Goal: Transaction & Acquisition: Book appointment/travel/reservation

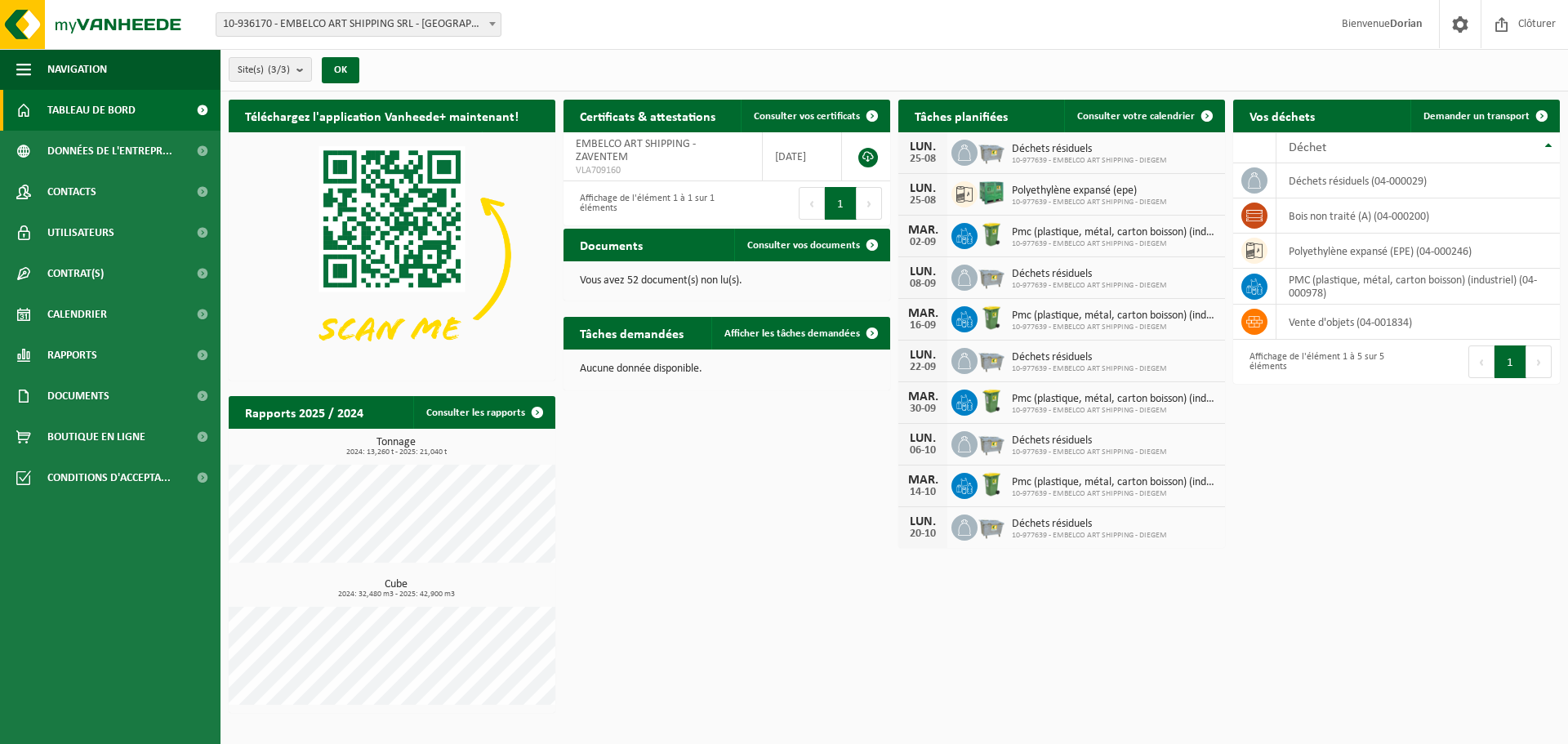
click at [124, 102] on span "Tableau de bord" at bounding box center [92, 111] width 88 height 41
click at [1480, 111] on span "Demander un transport" at bounding box center [1476, 116] width 106 height 10
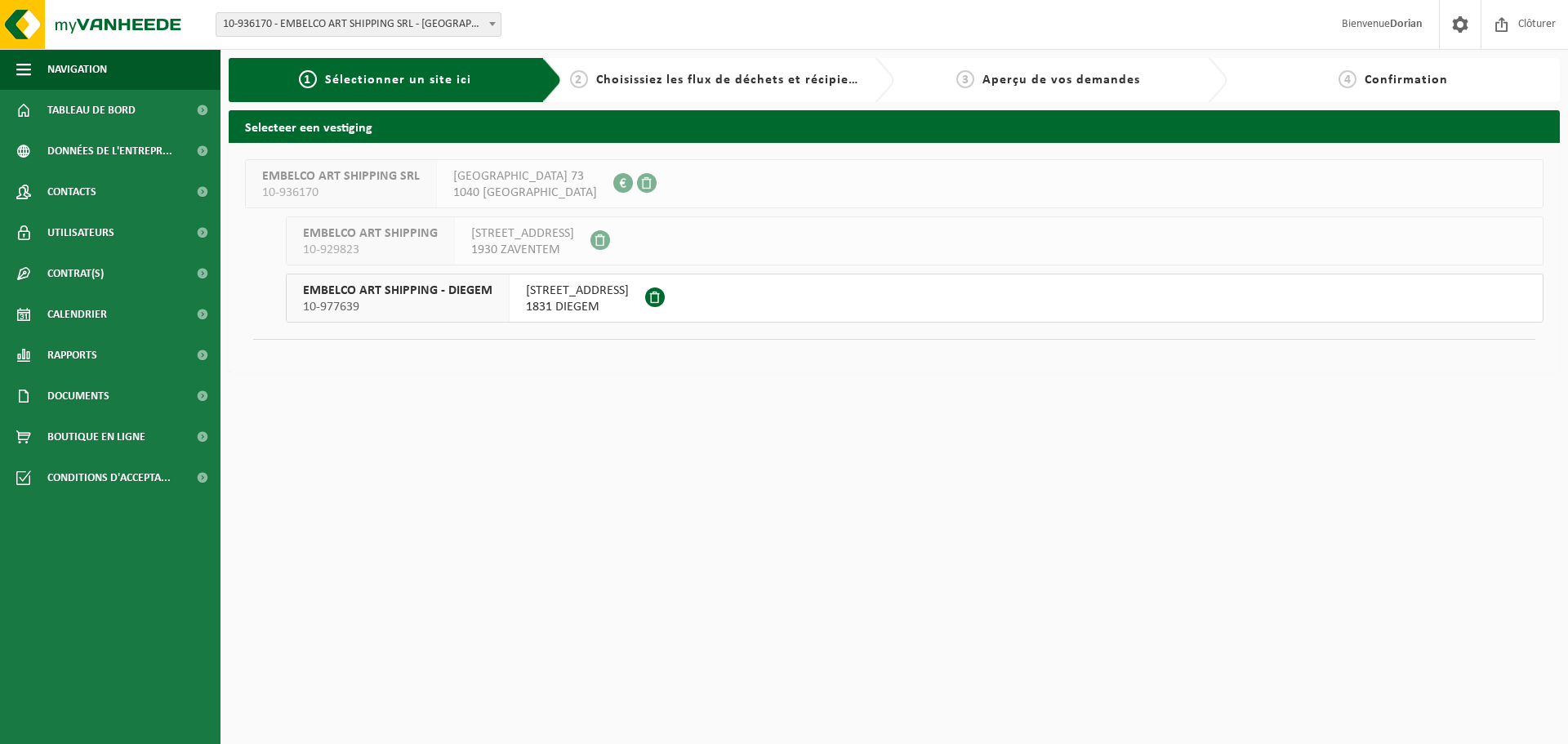
click at [897, 287] on button "EMBELCO ART SHIPPING - DIEGEM 10-977639 WOLUWELAAN 147 1831 DIEGEM" at bounding box center [914, 298] width 1258 height 49
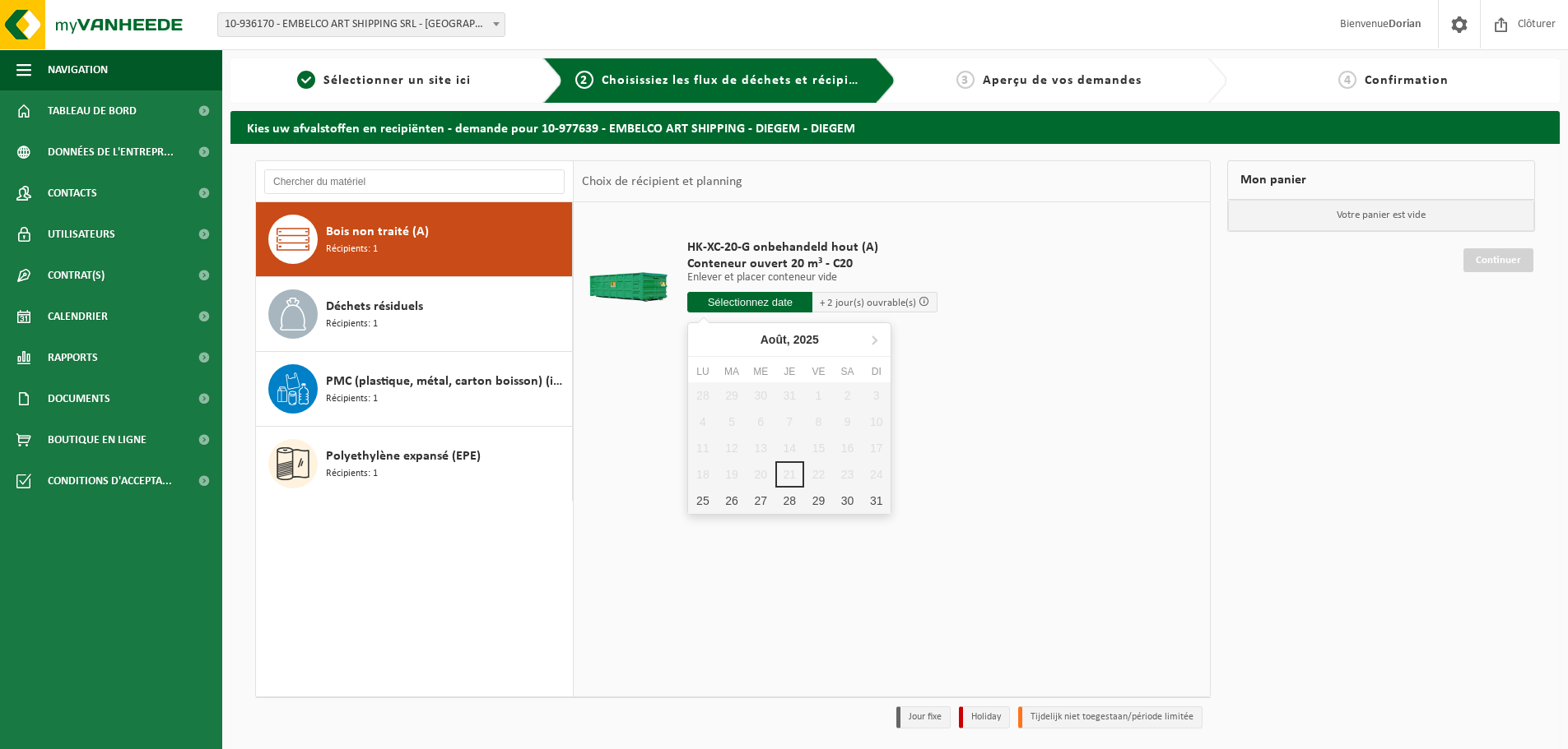
click at [790, 302] on input "text" at bounding box center [749, 302] width 125 height 21
click at [702, 503] on div "25" at bounding box center [702, 501] width 29 height 27
type input "à partir de 2025-08-25"
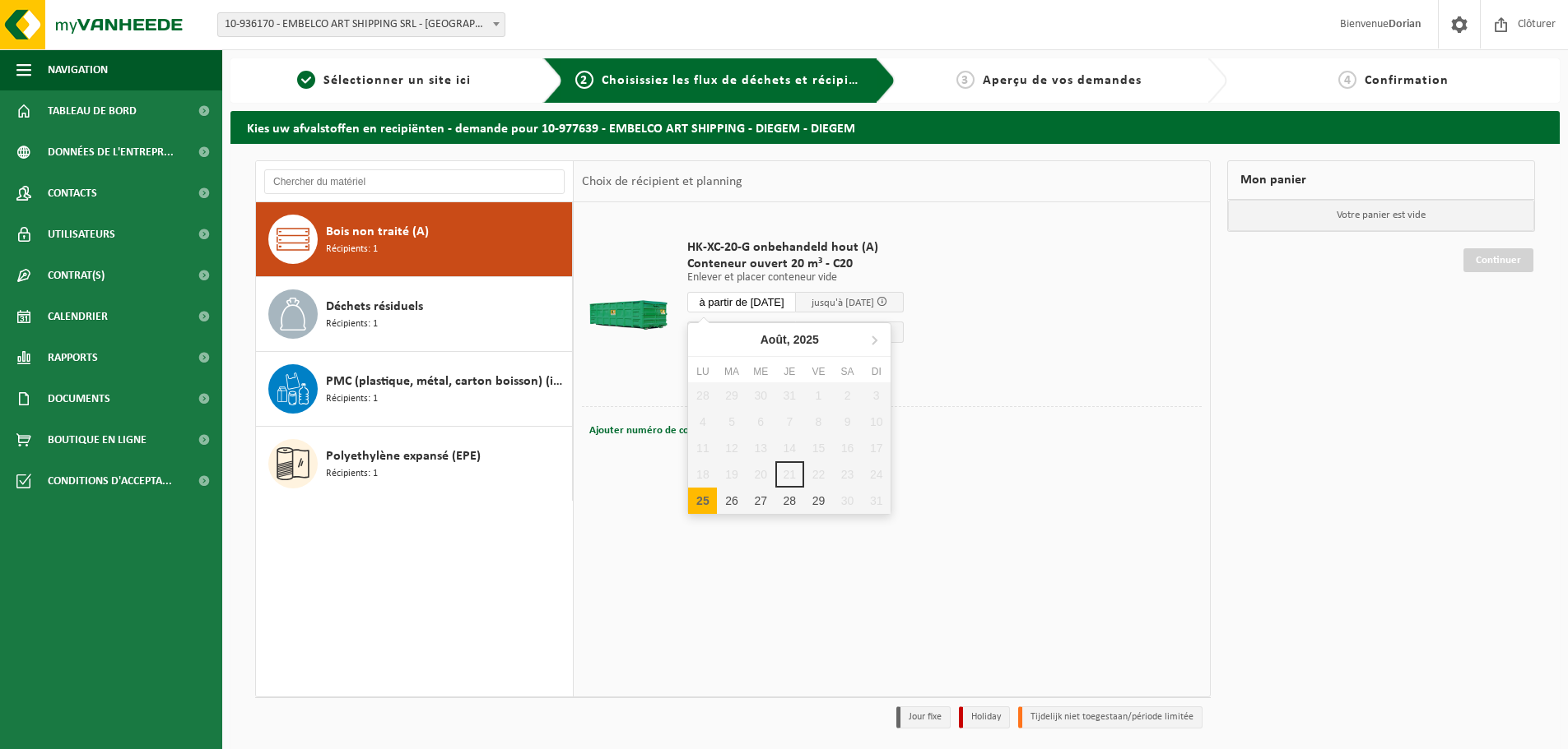
click at [790, 305] on input "à partir de 2025-08-25" at bounding box center [741, 302] width 109 height 21
click at [981, 427] on div "Ajouter numéro de conteneur(optionnel) Annuler" at bounding box center [891, 431] width 611 height 23
click at [738, 369] on button "Dans le panier" at bounding box center [732, 364] width 88 height 27
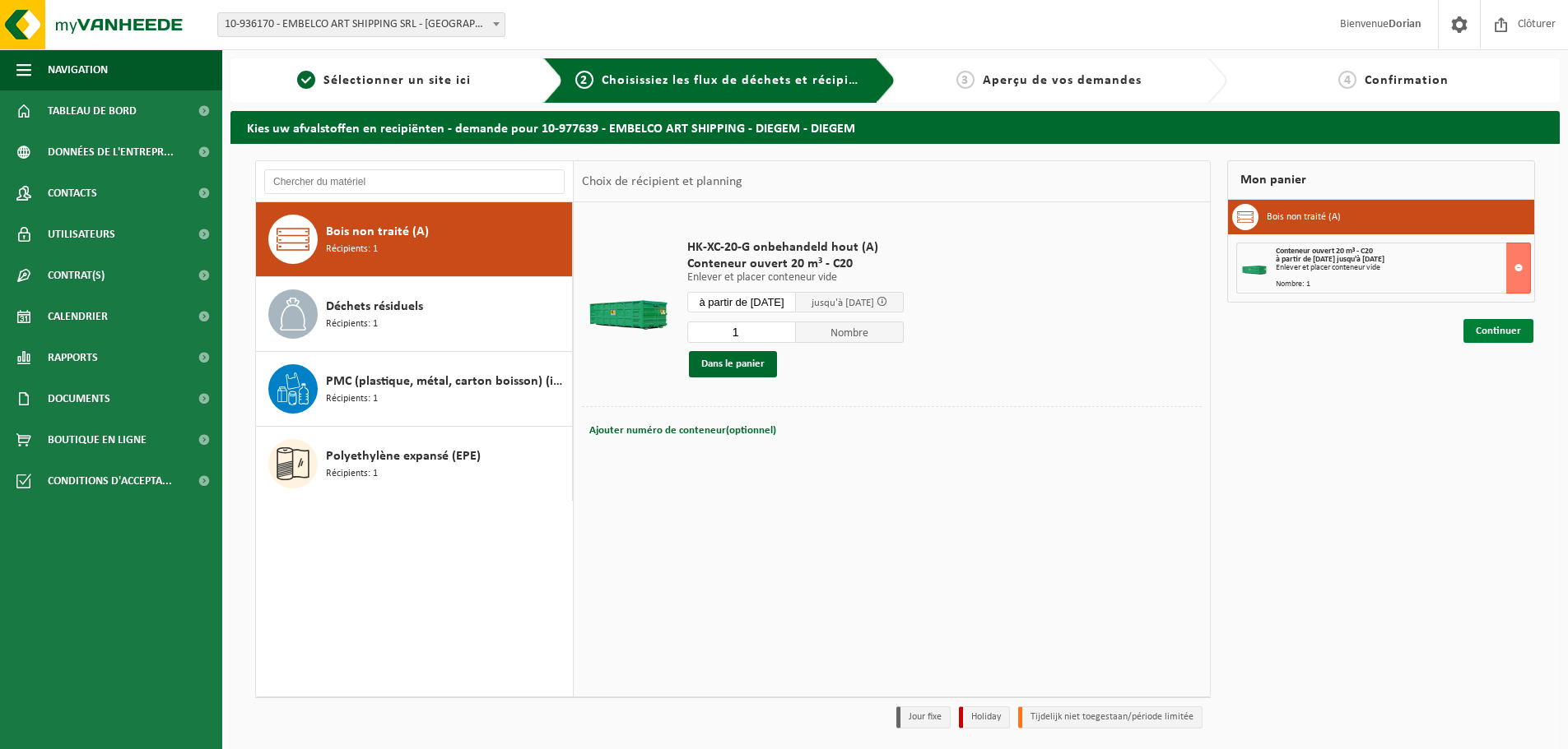
click at [1495, 330] on link "Continuer" at bounding box center [1499, 331] width 70 height 24
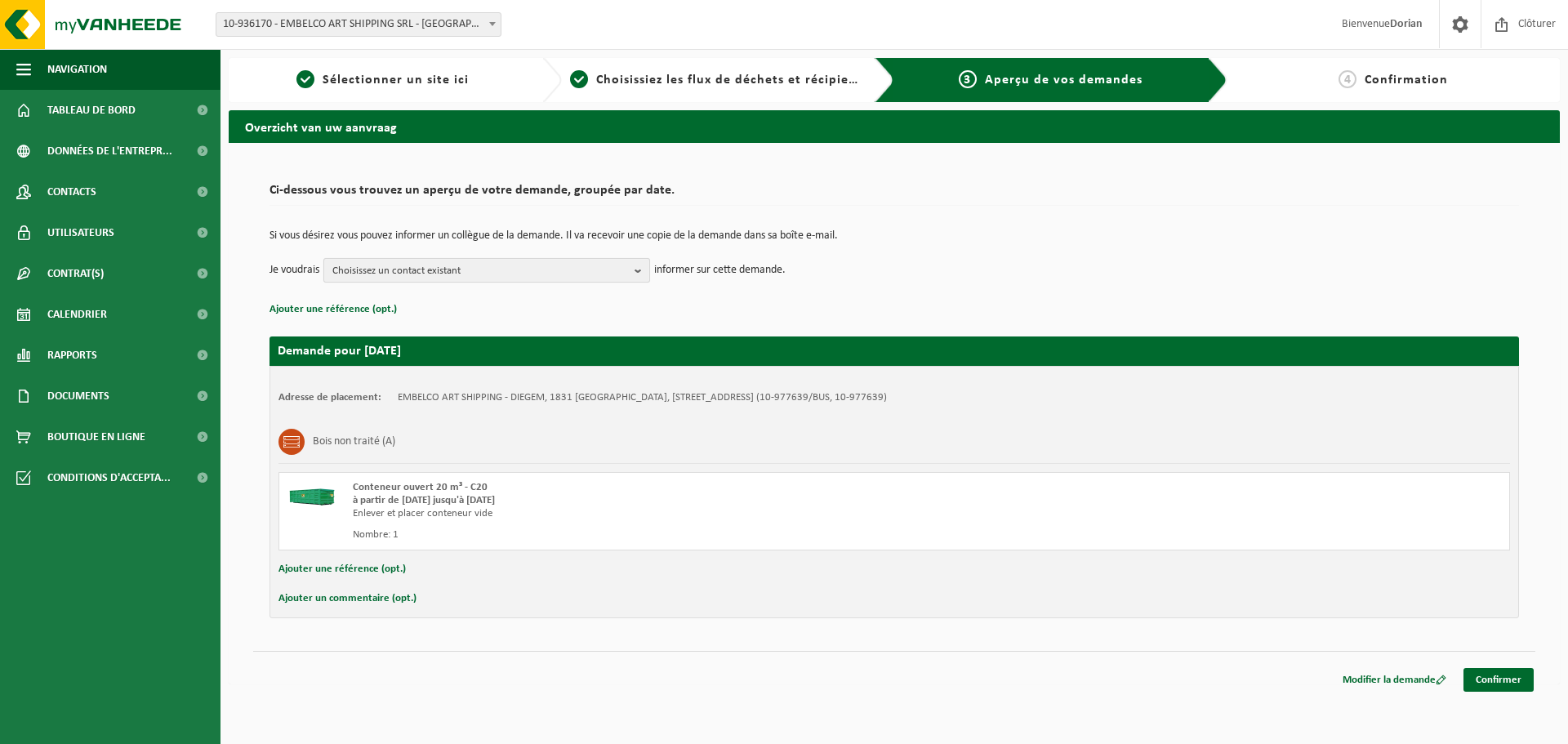
click at [483, 268] on span "Choisissez un contact existant" at bounding box center [480, 271] width 296 height 25
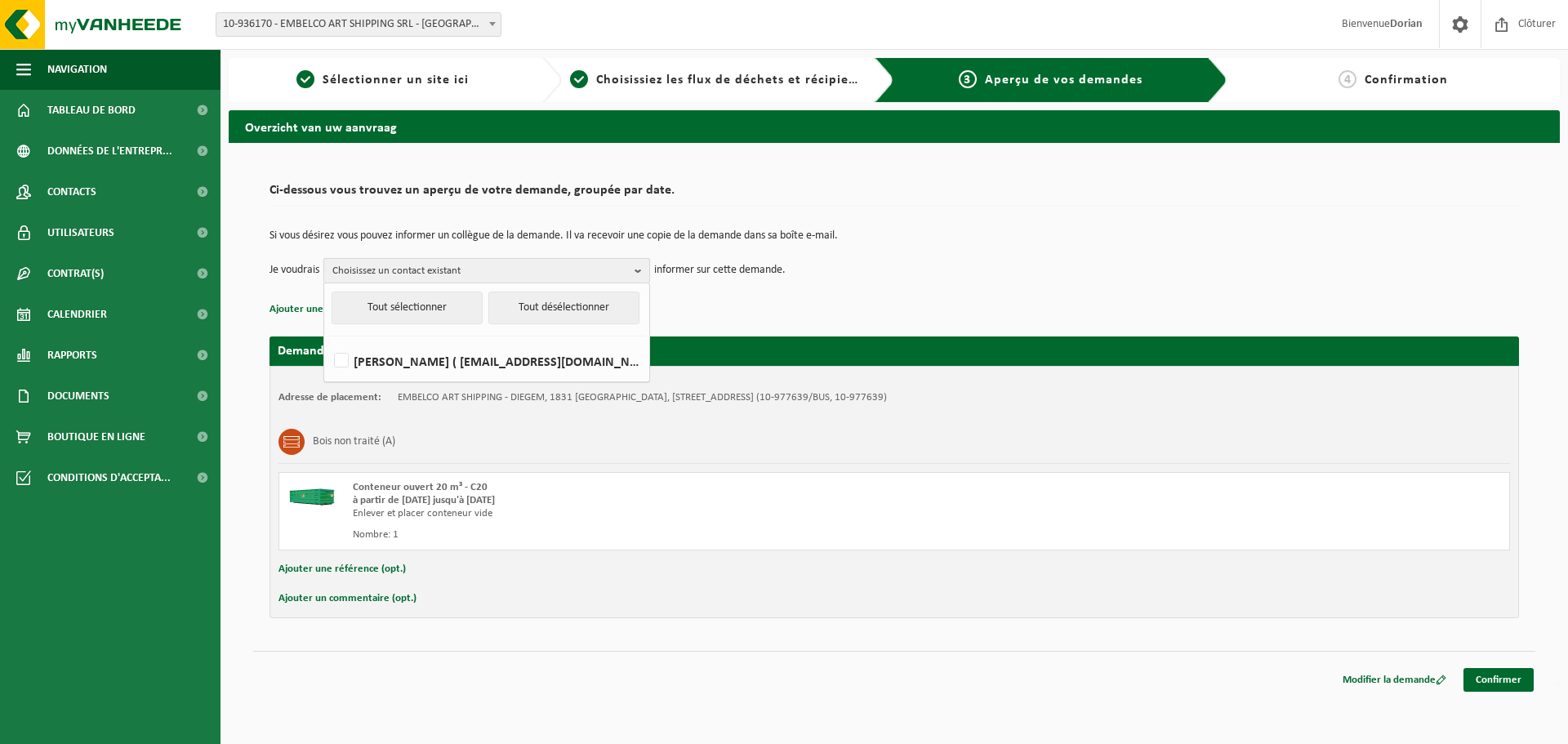
click at [483, 268] on span "Choisissez un contact existant" at bounding box center [480, 271] width 296 height 25
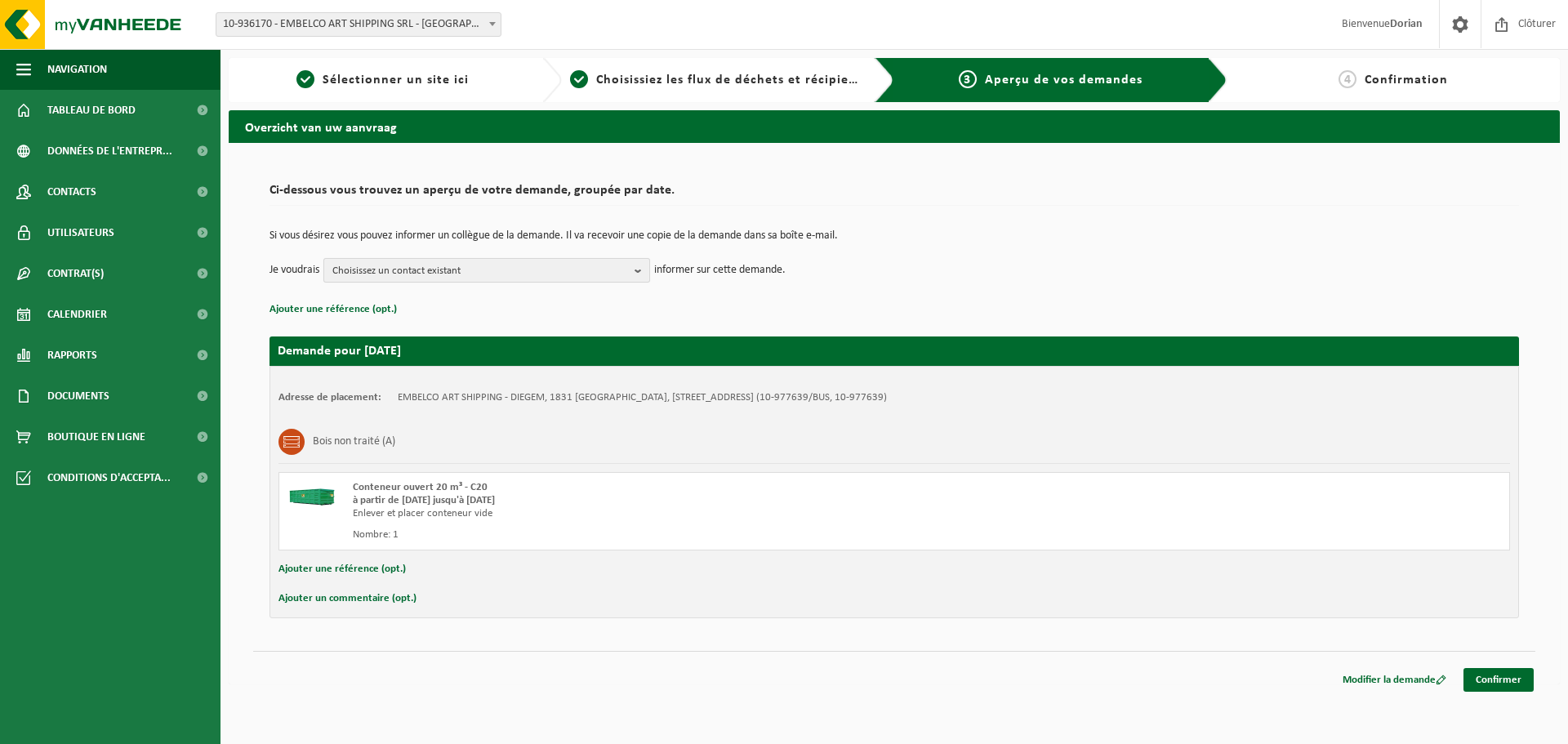
click at [563, 269] on span "Choisissez un contact existant" at bounding box center [480, 271] width 296 height 25
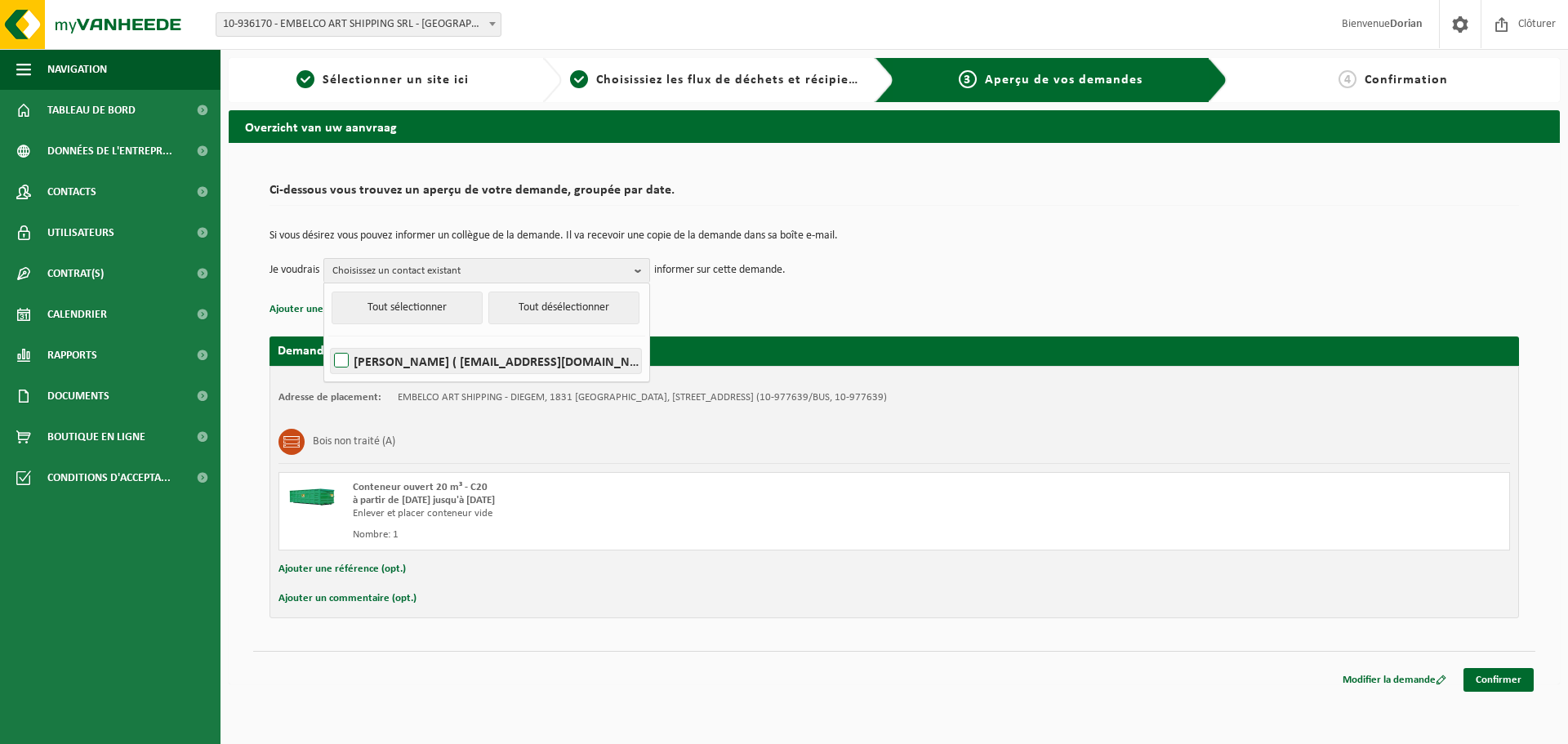
click at [403, 361] on label "DORIAN DE GRUBEN ( dorian@embelco.be )" at bounding box center [485, 361] width 310 height 25
click at [328, 341] on input "DORIAN DE GRUBEN ( dorian@embelco.be )" at bounding box center [327, 340] width 1 height 1
click at [581, 267] on span "DORIAN DE GRUBEN" at bounding box center [480, 271] width 296 height 25
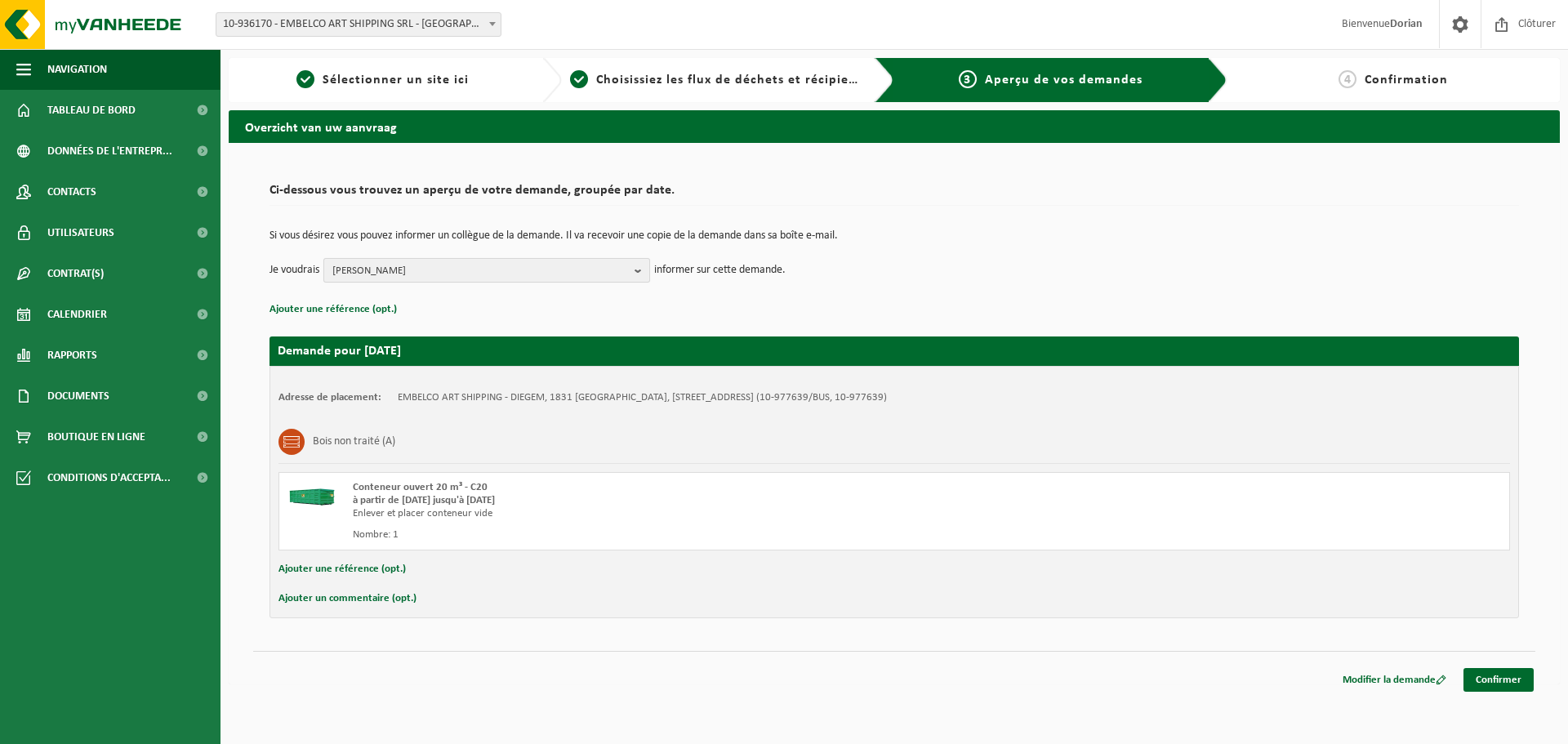
click at [558, 269] on span "DORIAN DE GRUBEN" at bounding box center [480, 271] width 296 height 25
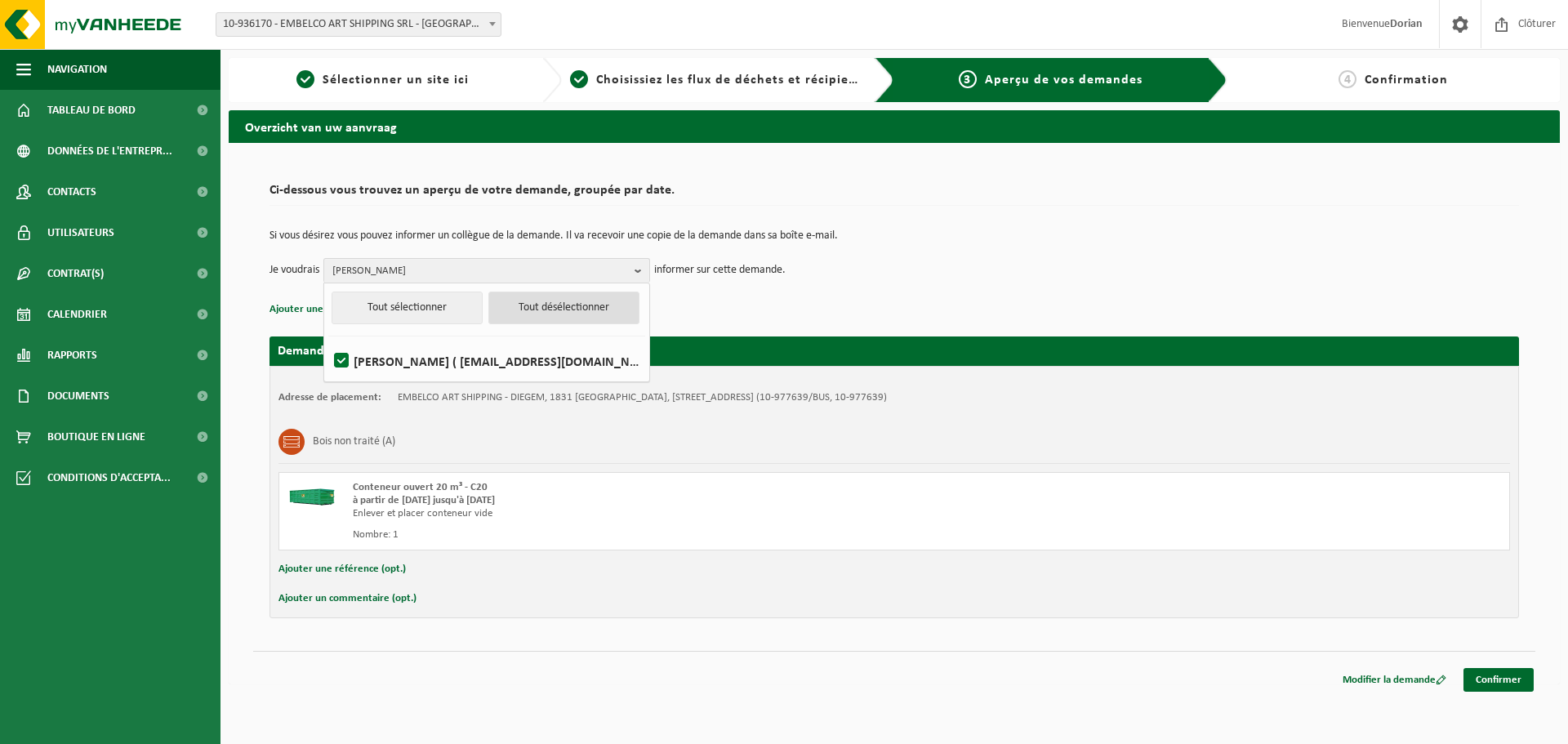
click at [558, 306] on button "Tout désélectionner" at bounding box center [564, 308] width 151 height 32
click at [784, 302] on p "Ajouter une référence (opt.)" at bounding box center [894, 310] width 1249 height 21
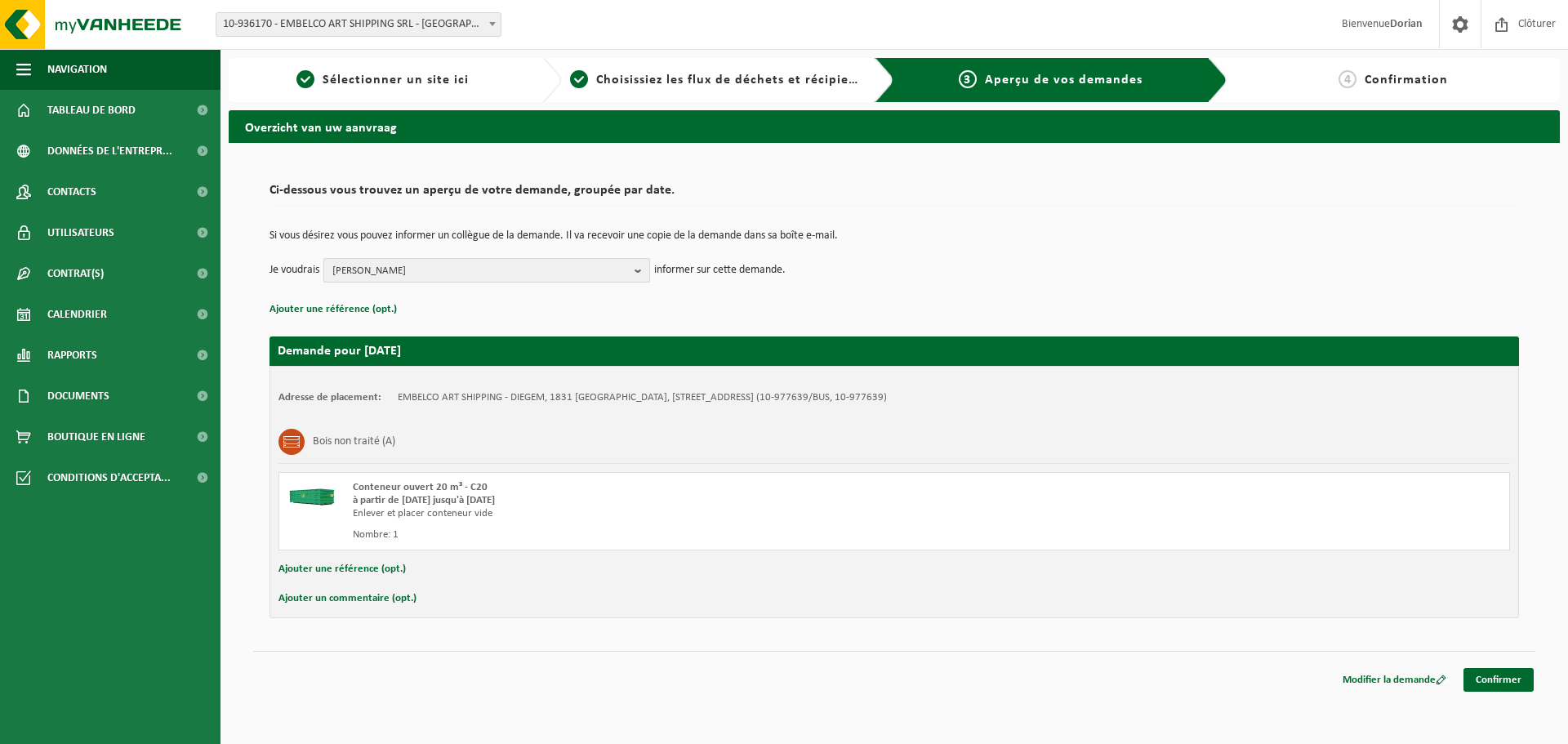
click at [569, 272] on span "DORIAN DE GRUBEN" at bounding box center [480, 271] width 296 height 25
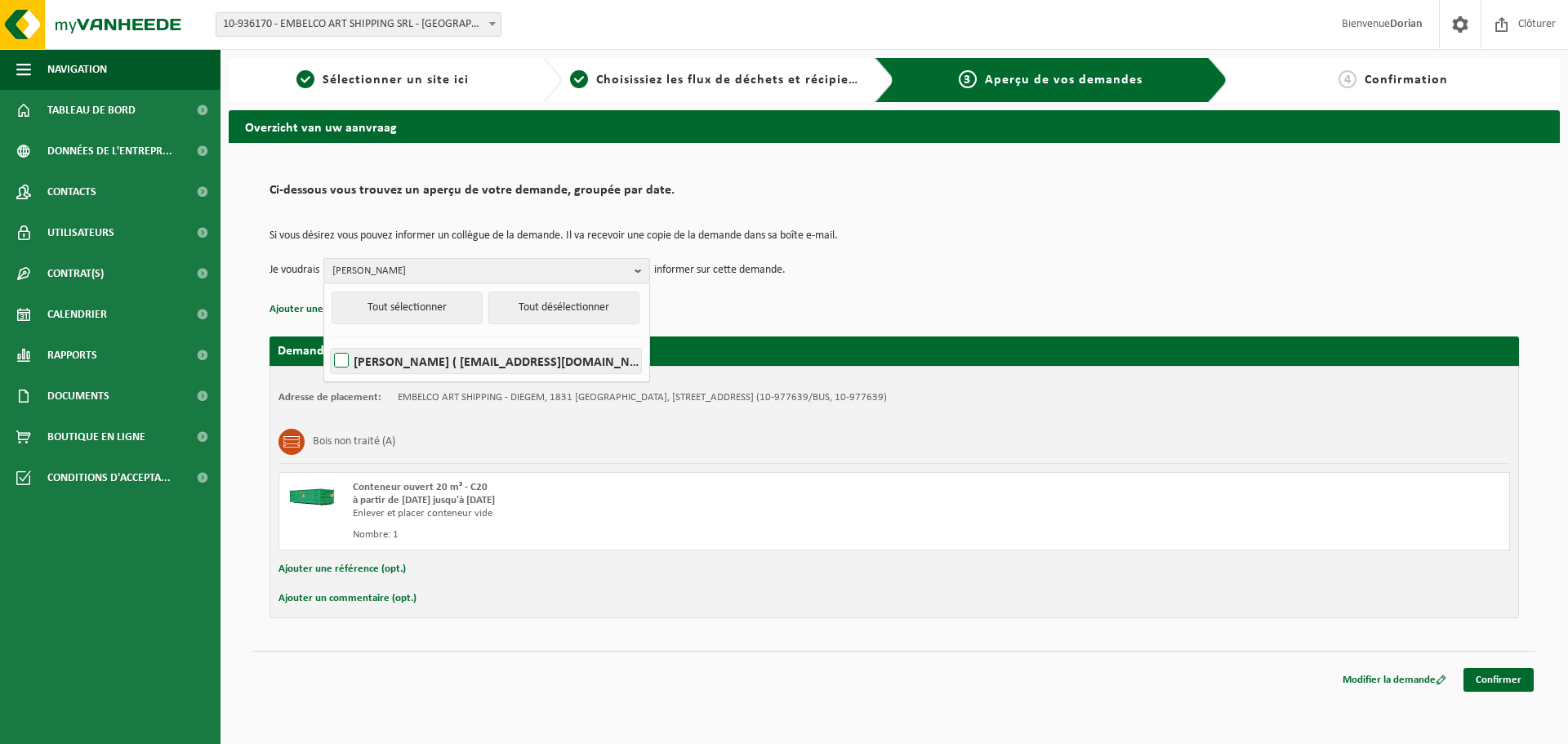
click at [380, 361] on label "DORIAN DE GRUBEN ( dorian@embelco.be )" at bounding box center [485, 361] width 310 height 25
click at [328, 341] on input "DORIAN DE GRUBEN ( dorian@embelco.be )" at bounding box center [327, 340] width 1 height 1
checkbox input "true"
click at [1515, 688] on link "Confirmer" at bounding box center [1498, 680] width 71 height 24
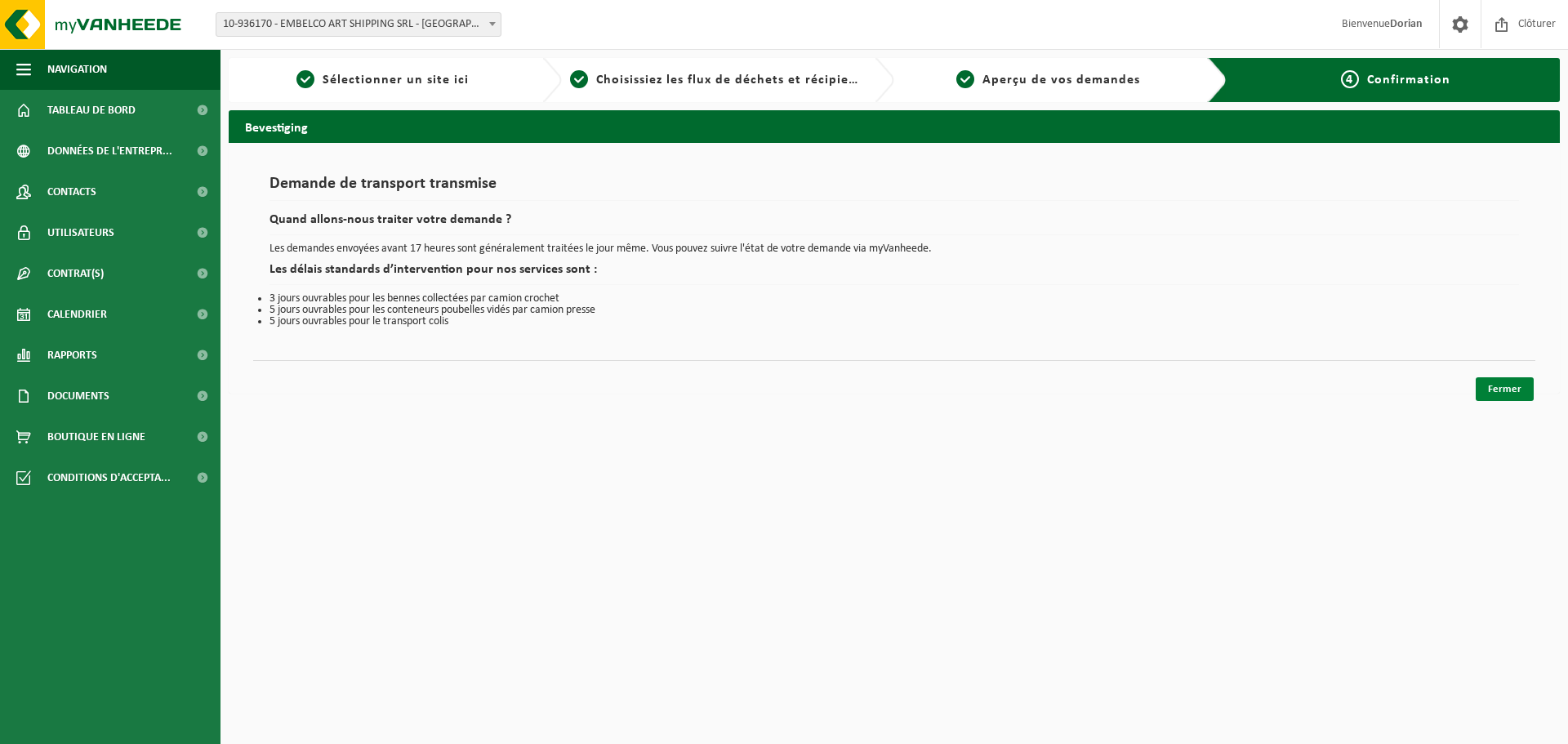
click at [1501, 386] on link "Fermer" at bounding box center [1504, 389] width 58 height 24
